Goal: Transaction & Acquisition: Subscribe to service/newsletter

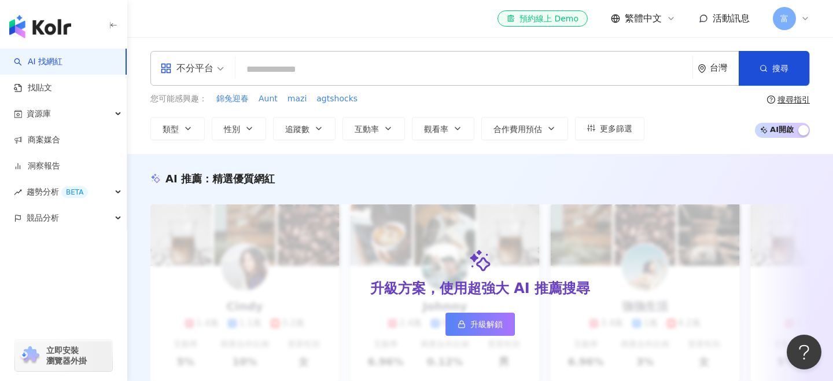
click at [476, 335] on link "升級解鎖" at bounding box center [480, 324] width 69 height 23
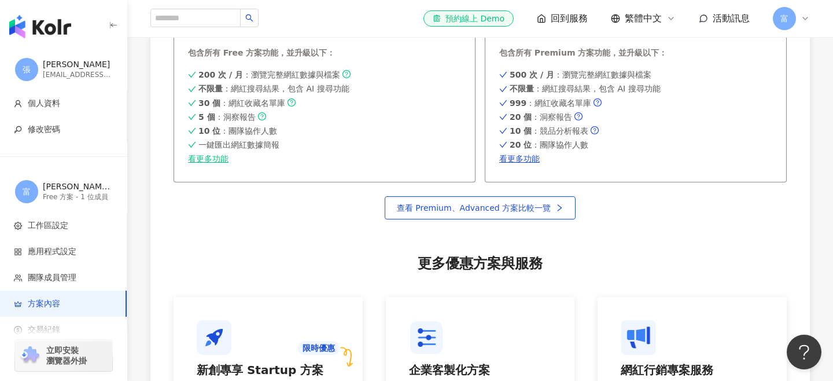
scroll to position [755, 0]
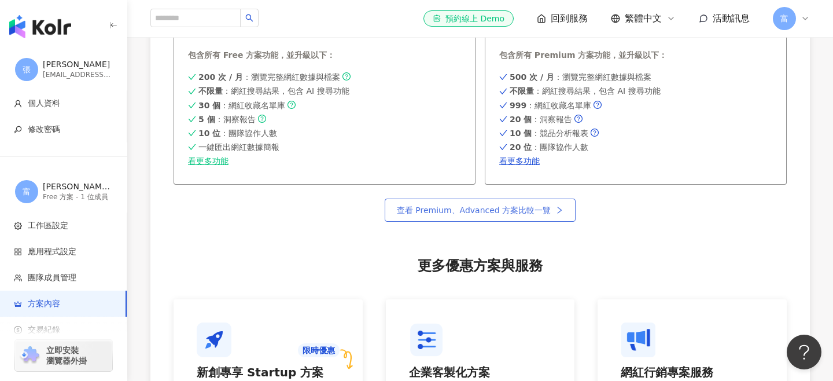
click at [465, 218] on link "查看 Premium、Advanced 方案比較一覽" at bounding box center [480, 210] width 191 height 23
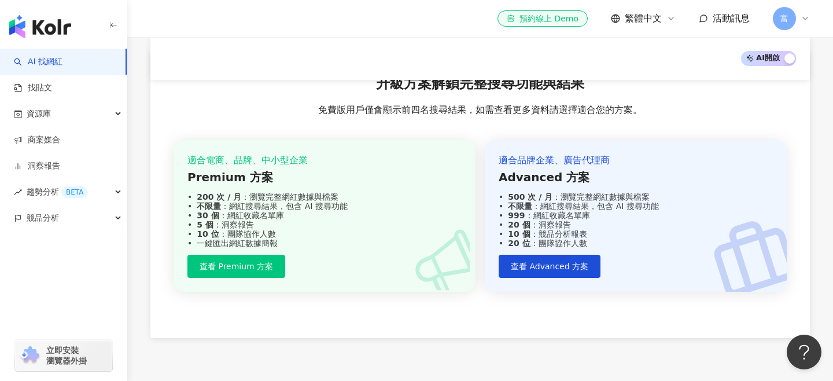
scroll to position [1127, 0]
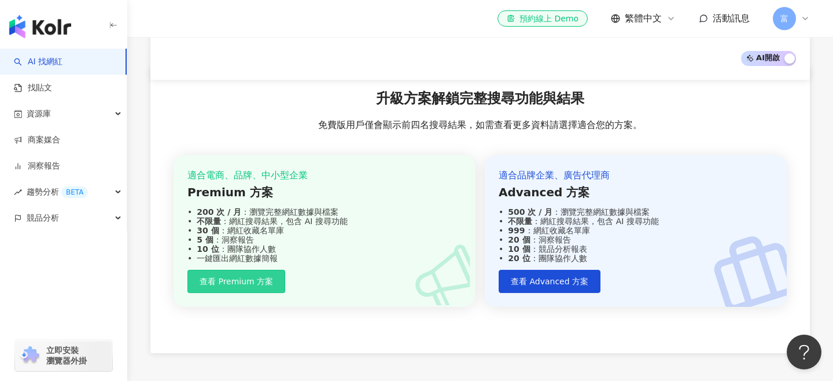
click at [231, 278] on span "查看 Premium 方案" at bounding box center [236, 281] width 73 height 9
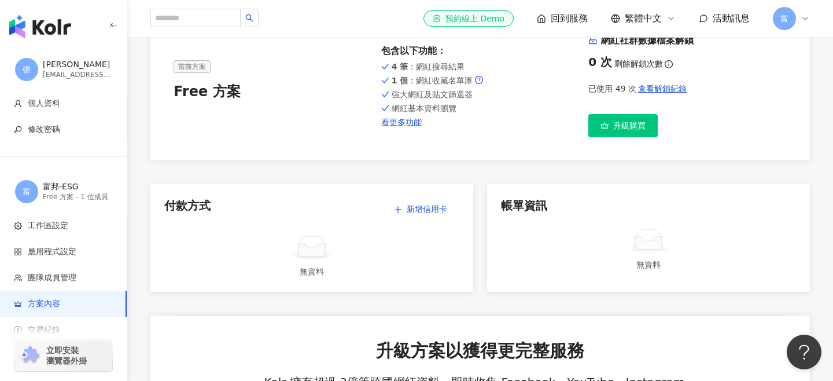
scroll to position [78, 0]
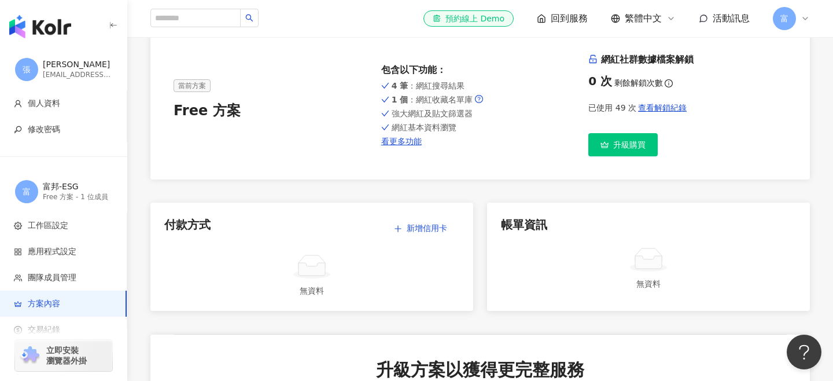
click at [625, 148] on span "升級購買" at bounding box center [629, 144] width 32 height 9
